Goal: Information Seeking & Learning: Learn about a topic

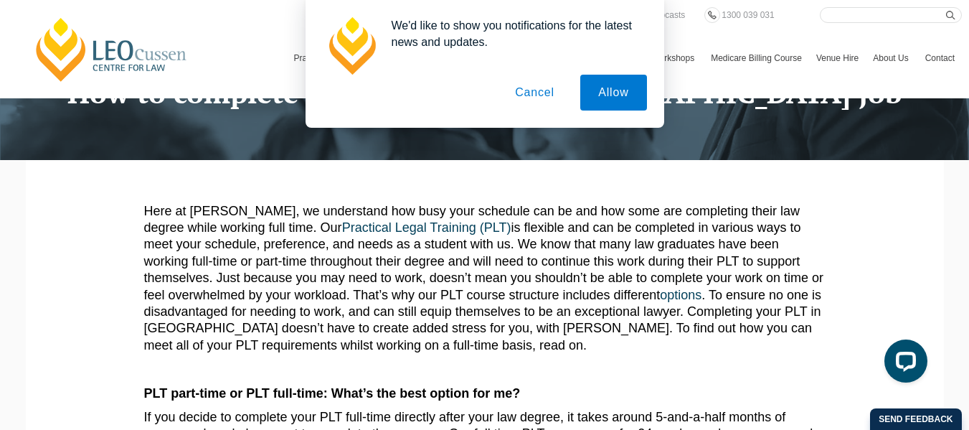
click at [538, 96] on button "Cancel" at bounding box center [534, 93] width 75 height 36
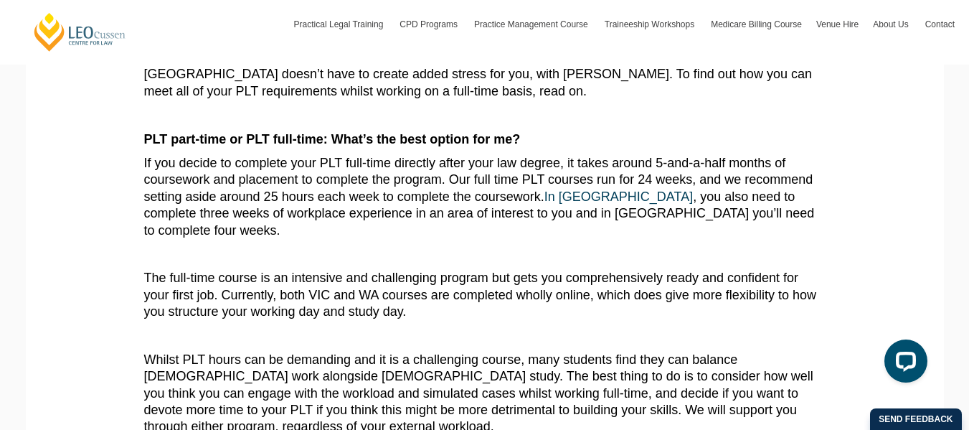
scroll to position [381, 0]
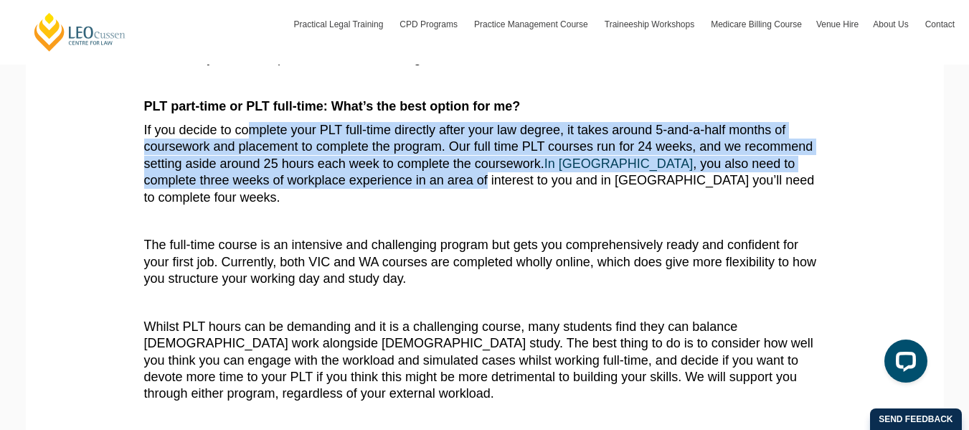
drag, startPoint x: 248, startPoint y: 138, endPoint x: 403, endPoint y: 181, distance: 160.6
click at [403, 181] on p "If you decide to complete your PLT full-time directly after your law degree, it…" at bounding box center [484, 164] width 681 height 84
click at [401, 181] on p "If you decide to complete your PLT full-time directly after your law degree, it…" at bounding box center [484, 164] width 681 height 84
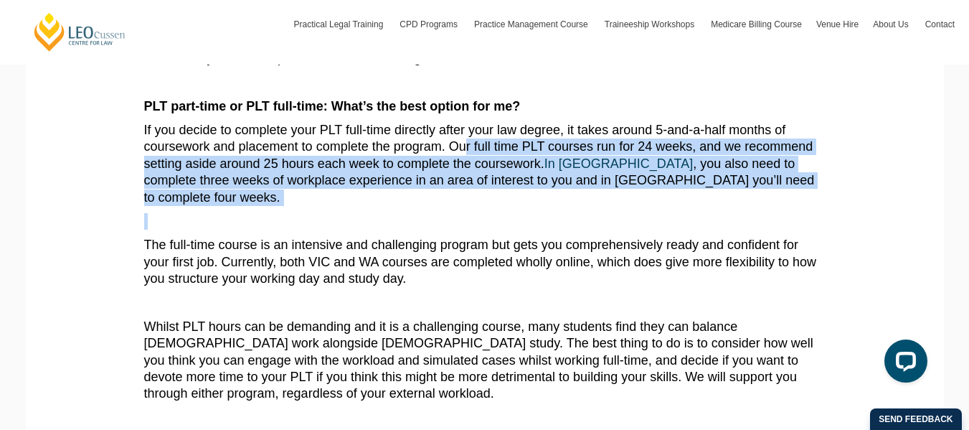
drag, startPoint x: 468, startPoint y: 158, endPoint x: 503, endPoint y: 192, distance: 49.2
click at [503, 192] on article "Here at [PERSON_NAME], we understand how busy your schedule can be and how some…" at bounding box center [484, 425] width 681 height 1018
click at [448, 181] on p "If you decide to complete your PLT full-time directly after your law degree, it…" at bounding box center [484, 164] width 681 height 84
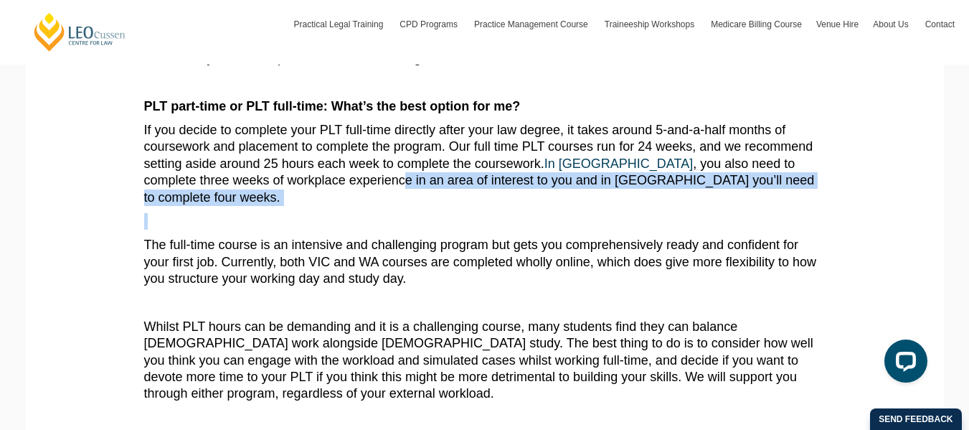
drag, startPoint x: 316, startPoint y: 176, endPoint x: 473, endPoint y: 200, distance: 158.9
click at [473, 200] on article "Here at [PERSON_NAME], we understand how busy your schedule can be and how some…" at bounding box center [484, 425] width 681 height 1018
click at [467, 198] on article "Here at [PERSON_NAME], we understand how busy your schedule can be and how some…" at bounding box center [484, 425] width 681 height 1018
click at [485, 194] on article "Here at [PERSON_NAME], we understand how busy your schedule can be and how some…" at bounding box center [484, 425] width 681 height 1018
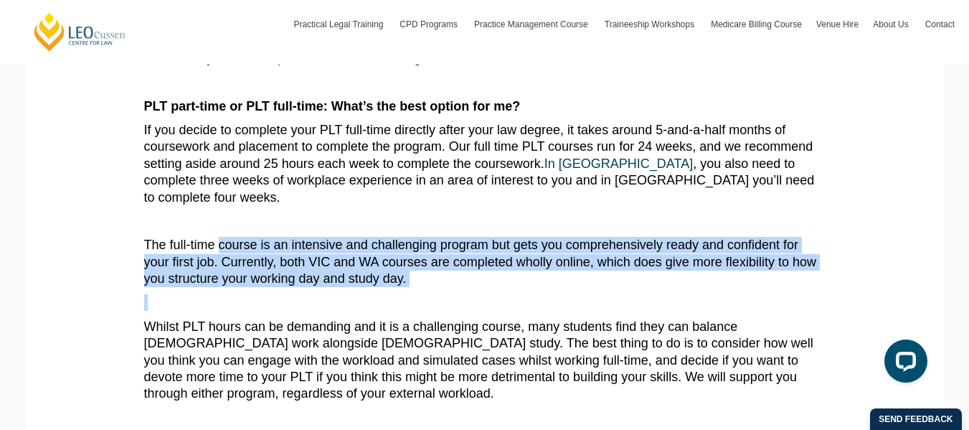
drag, startPoint x: 235, startPoint y: 236, endPoint x: 418, endPoint y: 279, distance: 187.9
click at [418, 279] on article "Here at [PERSON_NAME], we understand how busy your schedule can be and how some…" at bounding box center [484, 425] width 681 height 1018
click at [419, 294] on p at bounding box center [484, 302] width 681 height 16
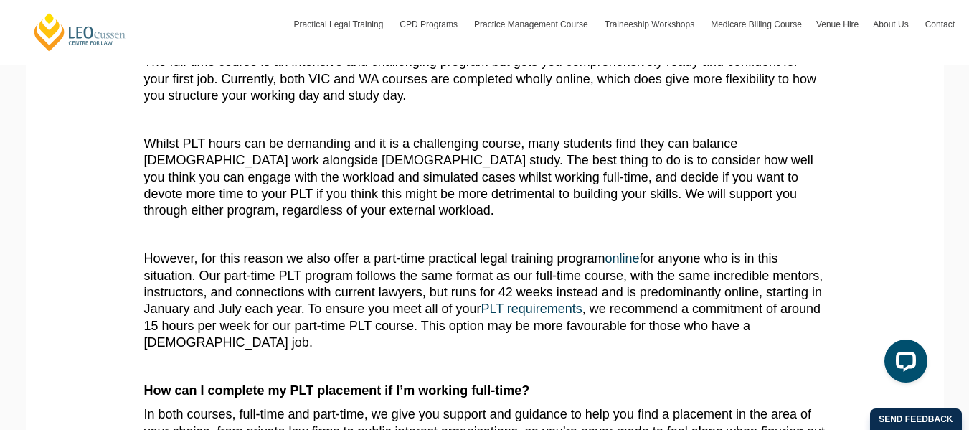
scroll to position [597, 0]
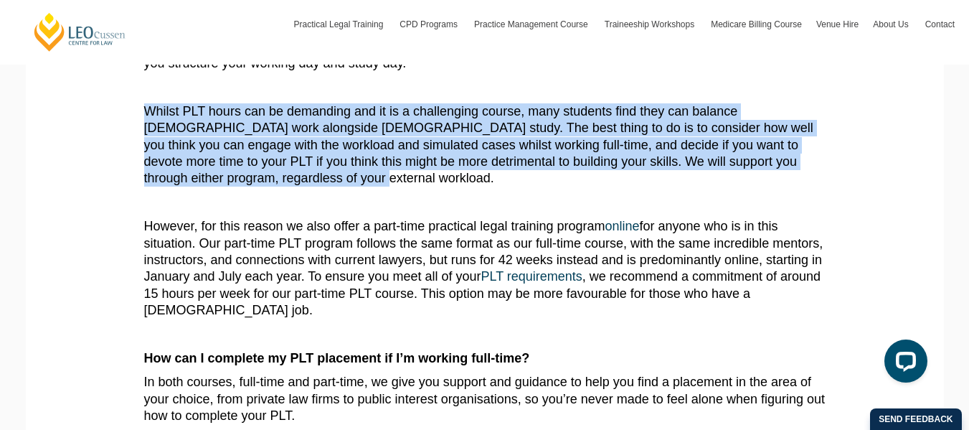
drag, startPoint x: 173, startPoint y: 141, endPoint x: 145, endPoint y: 100, distance: 50.1
click at [145, 103] on p "Whilst PLT hours can be demanding and it is a challenging course, many students…" at bounding box center [484, 145] width 681 height 84
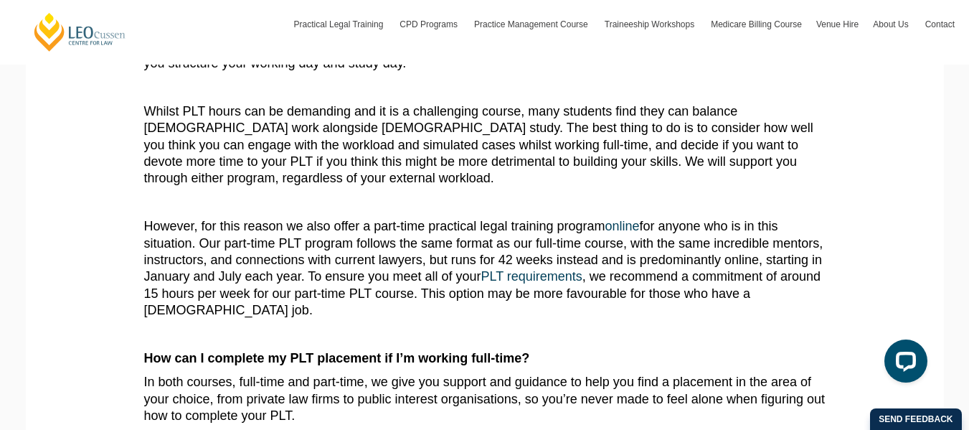
click at [265, 178] on article "Here at [PERSON_NAME], we understand how busy your schedule can be and how some…" at bounding box center [484, 210] width 681 height 1018
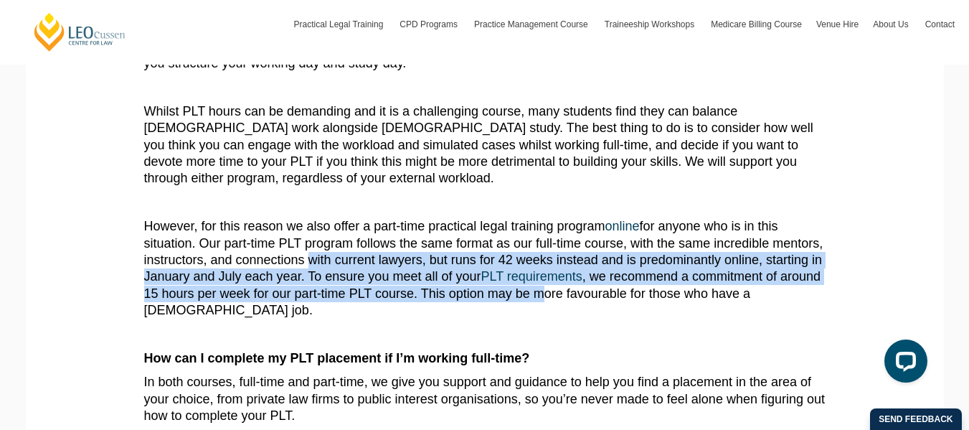
drag, startPoint x: 321, startPoint y: 247, endPoint x: 541, endPoint y: 286, distance: 222.9
click at [541, 286] on p "However, for this reason we also offer a part-time practical legal training pro…" at bounding box center [484, 268] width 681 height 100
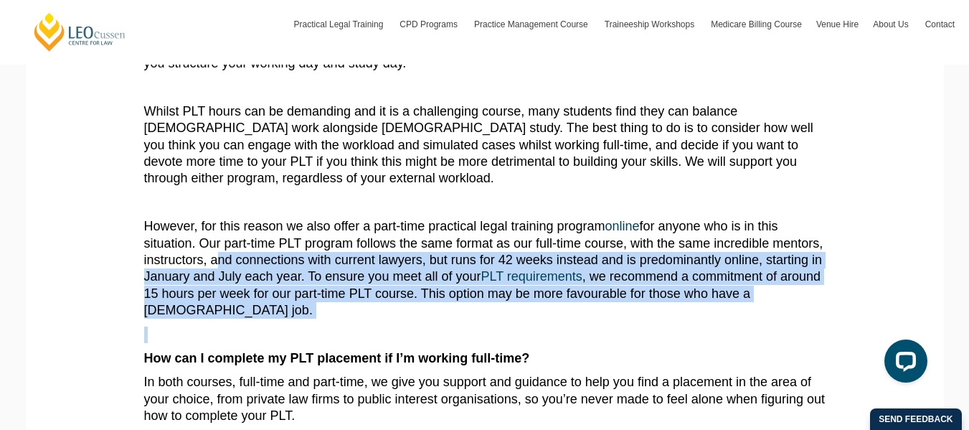
drag, startPoint x: 211, startPoint y: 240, endPoint x: 617, endPoint y: 289, distance: 408.8
click at [617, 289] on article "Here at Leo Cussen, we understand how busy your schedule can be and how some ar…" at bounding box center [484, 210] width 681 height 1018
click at [597, 293] on article "Here at Leo Cussen, we understand how busy your schedule can be and how some ar…" at bounding box center [484, 210] width 681 height 1018
click at [308, 278] on p "However, for this reason we also offer a part-time practical legal training pro…" at bounding box center [484, 268] width 681 height 100
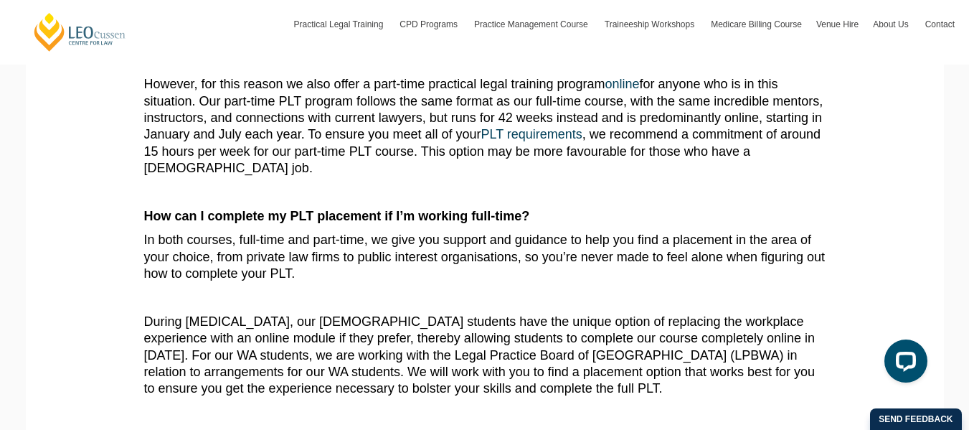
scroll to position [740, 0]
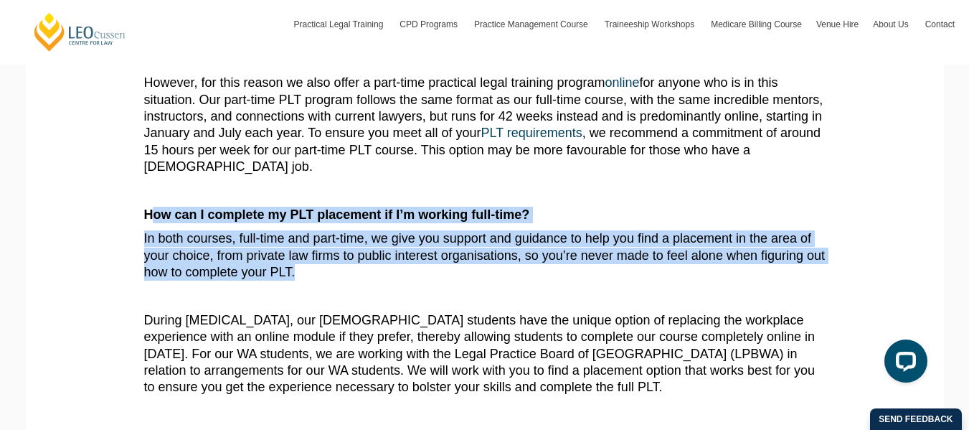
drag, startPoint x: 298, startPoint y: 246, endPoint x: 157, endPoint y: 183, distance: 154.7
click at [154, 184] on article "Here at Leo Cussen, we understand how busy your schedule can be and how some ar…" at bounding box center [484, 67] width 681 height 1018
click at [333, 247] on p "In both courses, full-time and part-time, we give you support and guidance to h…" at bounding box center [484, 255] width 681 height 50
click at [331, 246] on p "In both courses, full-time and part-time, we give you support and guidance to h…" at bounding box center [484, 255] width 681 height 50
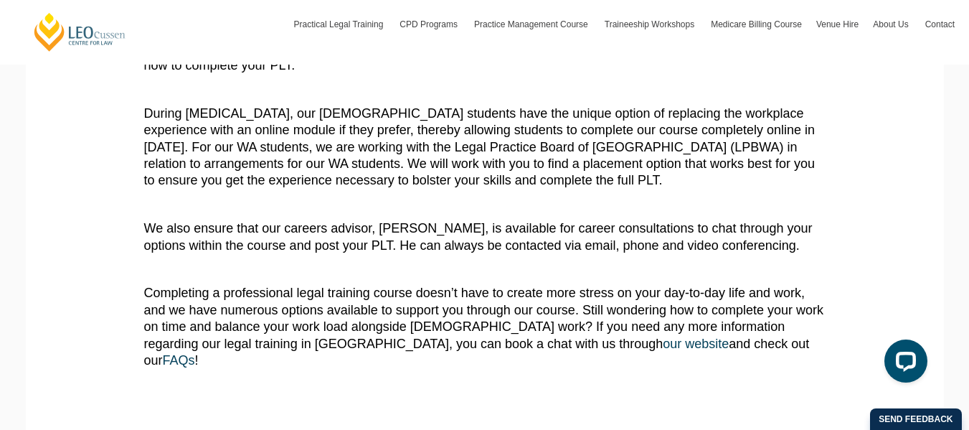
scroll to position [955, 0]
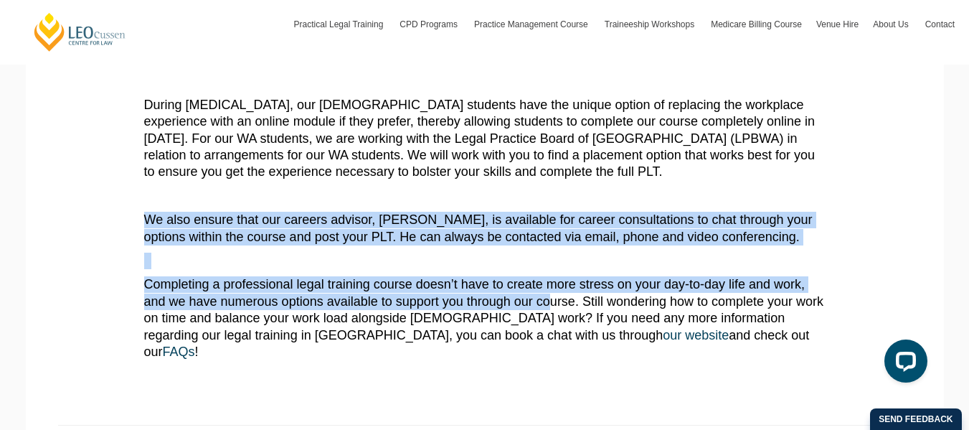
drag, startPoint x: 148, startPoint y: 186, endPoint x: 548, endPoint y: 264, distance: 407.7
click at [537, 276] on p "Completing a professional legal training course doesn’t have to create more str…" at bounding box center [484, 318] width 681 height 84
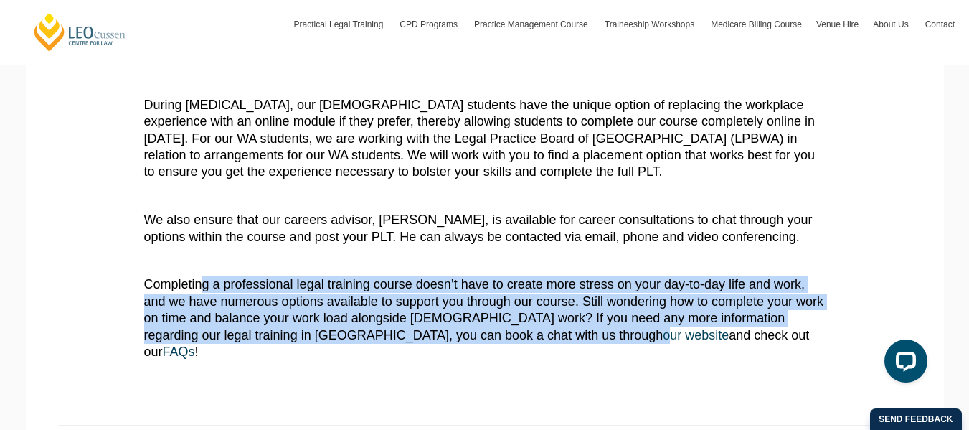
drag, startPoint x: 335, startPoint y: 293, endPoint x: 480, endPoint y: 317, distance: 147.5
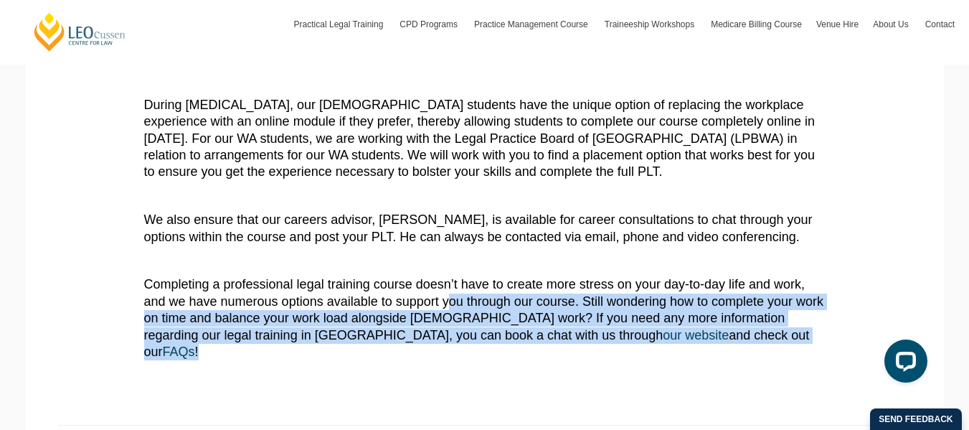
drag, startPoint x: 535, startPoint y: 290, endPoint x: 450, endPoint y: 265, distance: 88.3
click at [450, 276] on p "Completing a professional legal training course doesn’t have to create more str…" at bounding box center [484, 318] width 681 height 84
click at [403, 276] on p "Completing a professional legal training course doesn’t have to create more str…" at bounding box center [484, 318] width 681 height 84
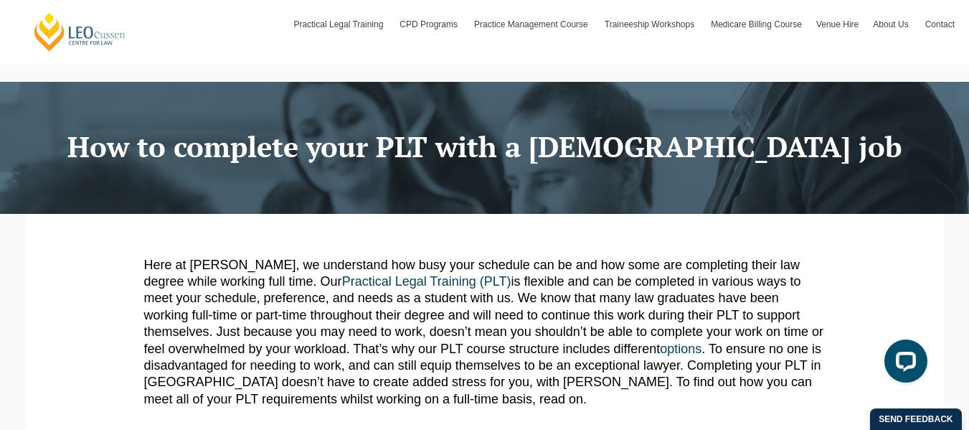
scroll to position [0, 0]
